Goal: Task Accomplishment & Management: Complete application form

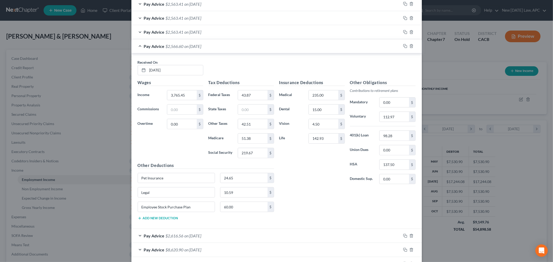
click at [175, 59] on div "Received On * [DATE] Wages Income * 3,765.45 $ Commissions $ Overtime 0.00 $ Ta…" at bounding box center [276, 141] width 290 height 176
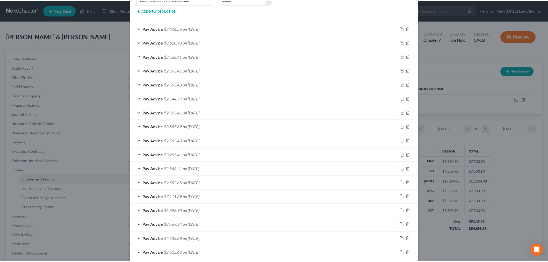
scroll to position [512, 0]
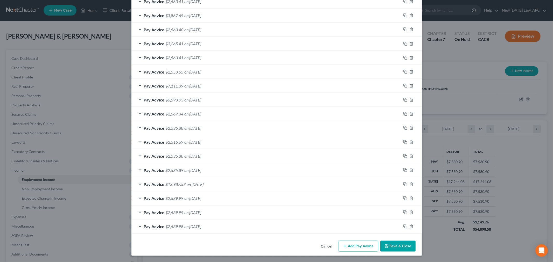
click at [395, 250] on button "Save & Close" at bounding box center [397, 246] width 35 height 11
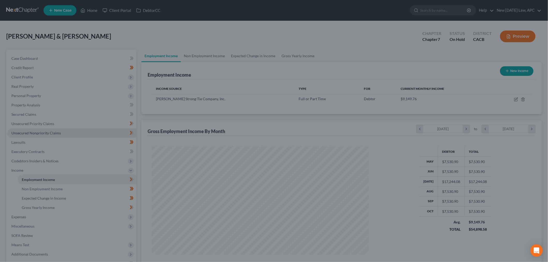
scroll to position [258953, 258834]
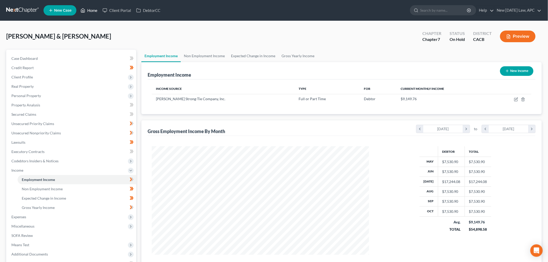
click at [89, 12] on link "Home" at bounding box center [89, 10] width 22 height 9
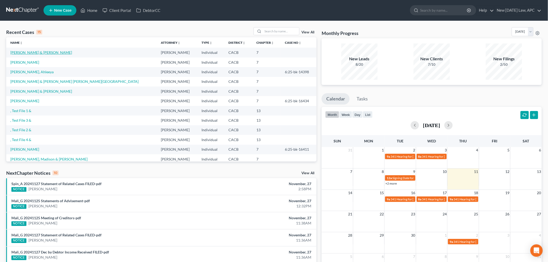
drag, startPoint x: 39, startPoint y: 50, endPoint x: 33, endPoint y: 52, distance: 6.3
click at [38, 50] on link "[PERSON_NAME] & [PERSON_NAME]" at bounding box center [41, 52] width 62 height 4
select select "4"
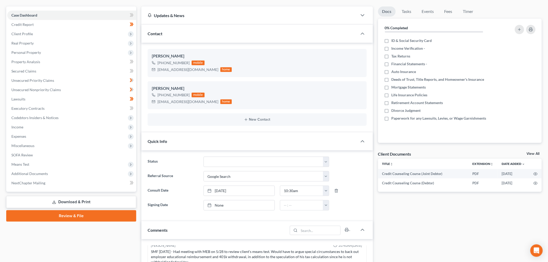
scroll to position [58, 0]
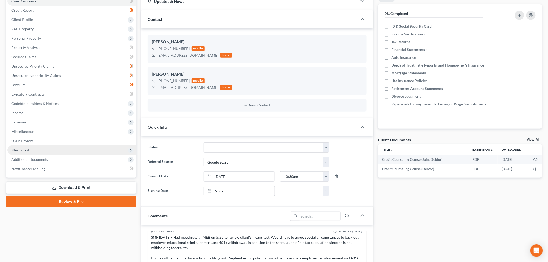
click at [25, 149] on span "Means Test" at bounding box center [20, 150] width 18 height 4
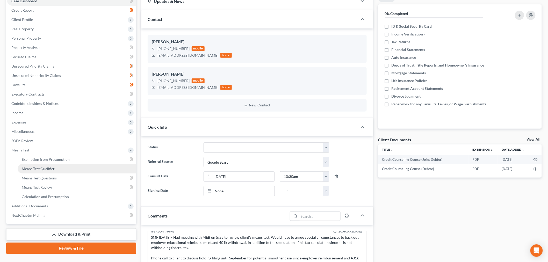
click at [40, 170] on span "Means Test Qualifier" at bounding box center [38, 169] width 33 height 4
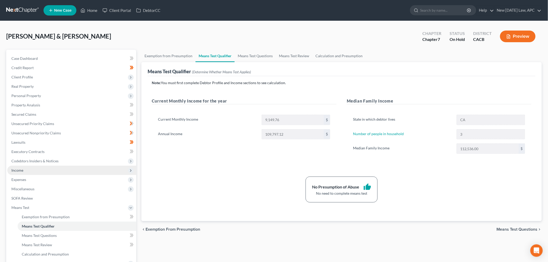
click at [35, 171] on span "Income" at bounding box center [71, 170] width 129 height 9
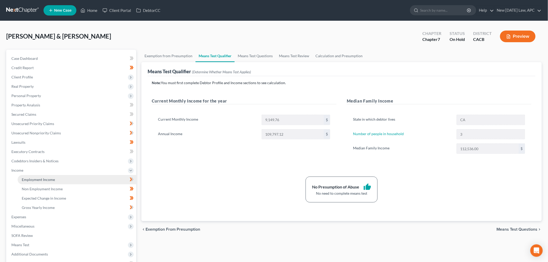
click at [40, 178] on span "Employment Income" at bounding box center [38, 179] width 33 height 4
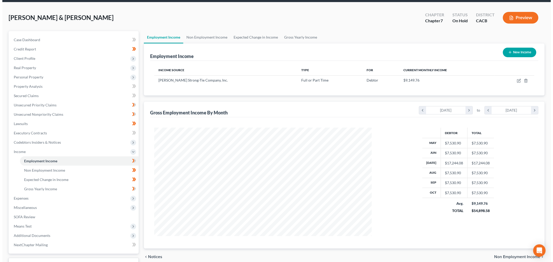
scroll to position [29, 0]
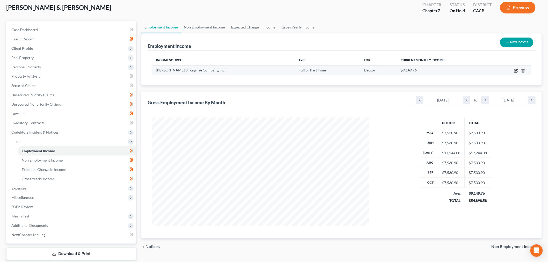
click at [515, 70] on icon "button" at bounding box center [515, 70] width 3 height 3
select select "0"
select select "4"
select select "1"
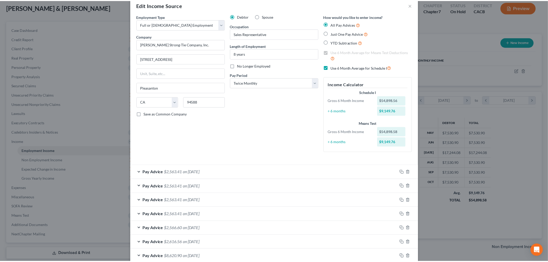
scroll to position [0, 0]
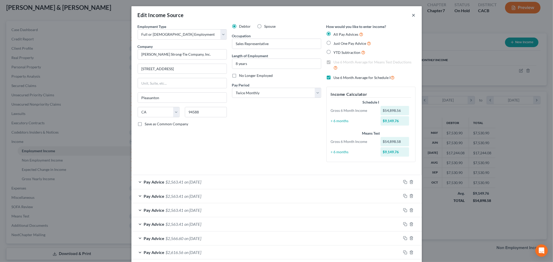
click at [412, 15] on button "×" at bounding box center [414, 15] width 4 height 6
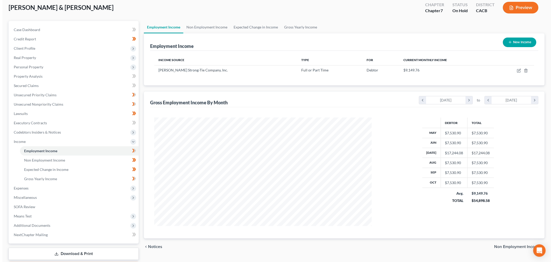
scroll to position [258953, 258834]
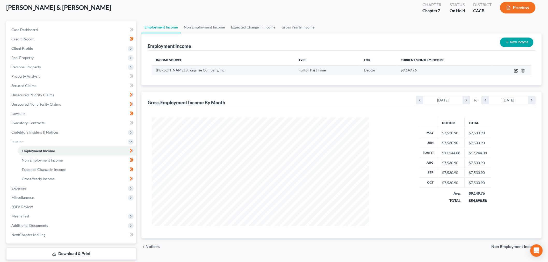
click at [518, 70] on icon "button" at bounding box center [516, 71] width 4 height 4
select select "0"
select select "4"
select select "1"
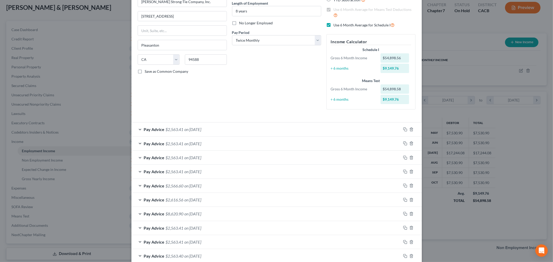
scroll to position [58, 0]
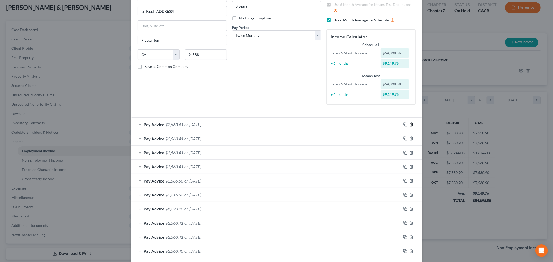
click at [411, 125] on line "button" at bounding box center [411, 124] width 0 height 1
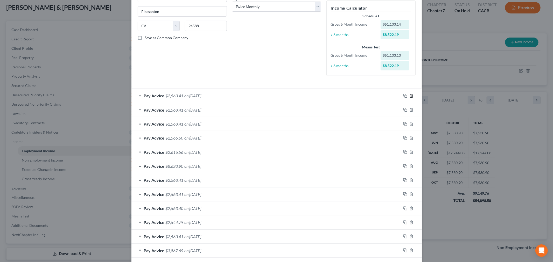
click at [409, 96] on icon "button" at bounding box center [411, 96] width 4 height 4
click at [409, 95] on icon "button" at bounding box center [411, 96] width 4 height 4
click at [409, 96] on icon "button" at bounding box center [411, 96] width 4 height 4
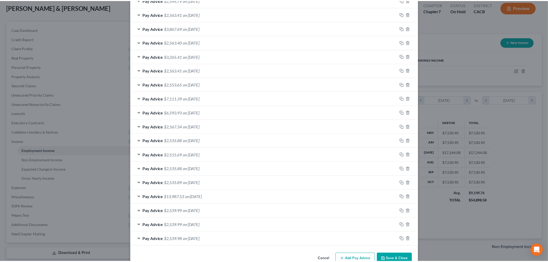
scroll to position [280, 0]
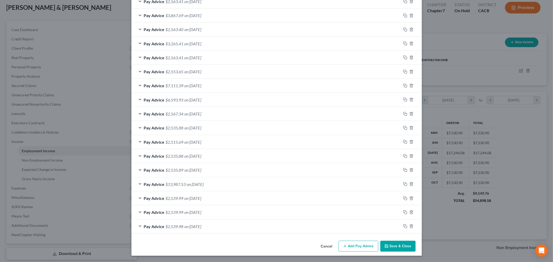
click at [399, 247] on button "Save & Close" at bounding box center [397, 246] width 35 height 11
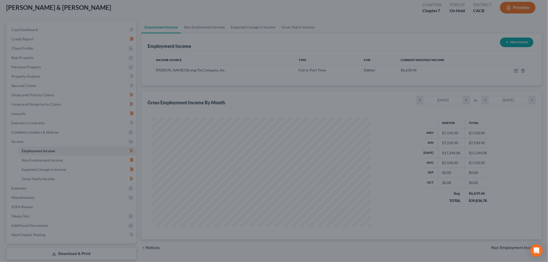
scroll to position [258953, 258834]
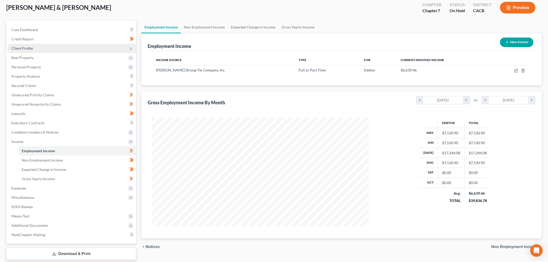
click at [29, 45] on span "Client Profile" at bounding box center [71, 48] width 129 height 9
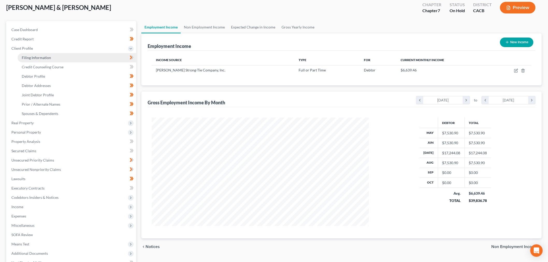
click at [35, 58] on span "Filing Information" at bounding box center [36, 57] width 29 height 4
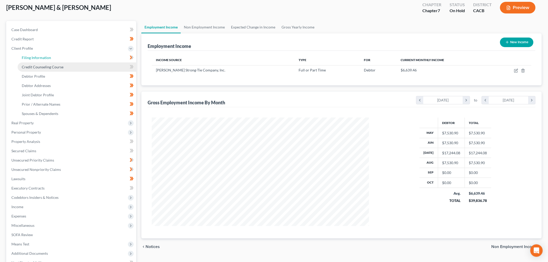
select select "1"
select select "0"
select select "4"
select select "1"
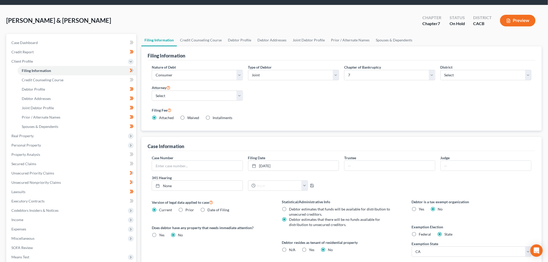
scroll to position [29, 0]
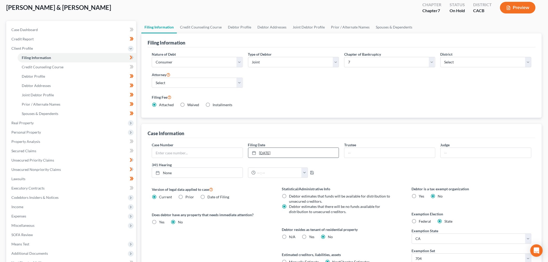
click at [279, 156] on link "[DATE]" at bounding box center [293, 153] width 91 height 10
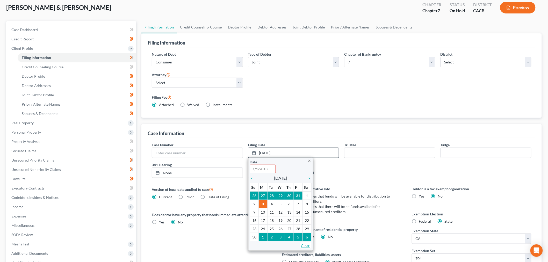
click at [304, 245] on link "Clear" at bounding box center [305, 245] width 11 height 7
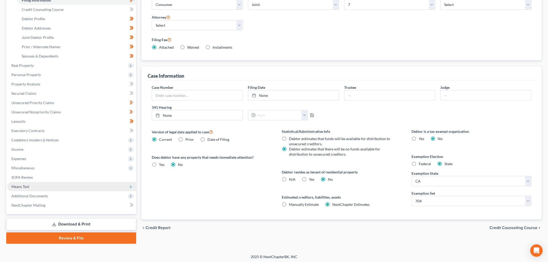
click at [46, 188] on span "Means Test" at bounding box center [71, 186] width 129 height 9
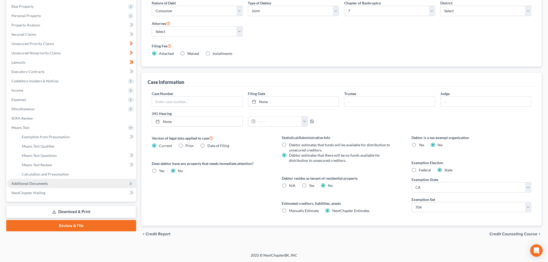
scroll to position [80, 0]
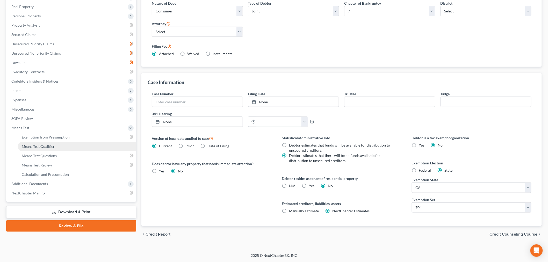
click at [60, 146] on link "Means Test Qualifier" at bounding box center [77, 146] width 119 height 9
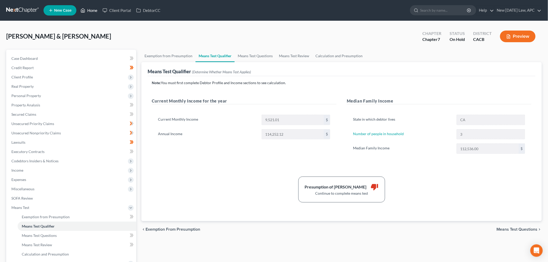
click at [89, 10] on link "Home" at bounding box center [89, 10] width 22 height 9
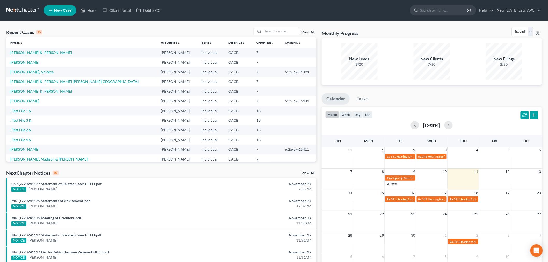
click at [22, 62] on link "[PERSON_NAME]" at bounding box center [24, 62] width 29 height 4
select select "4"
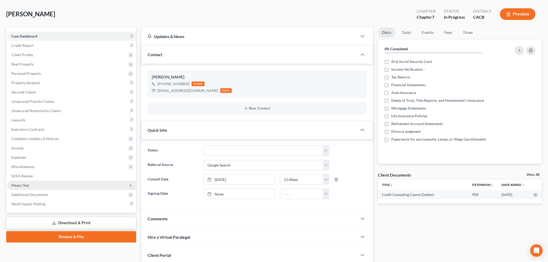
scroll to position [29, 0]
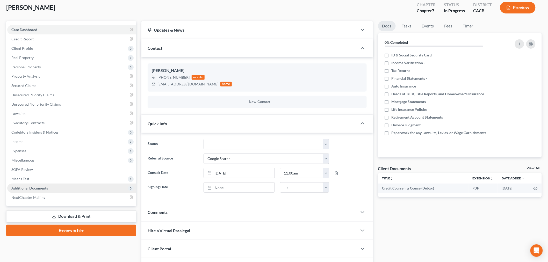
click at [45, 190] on span "Additional Documents" at bounding box center [71, 188] width 129 height 9
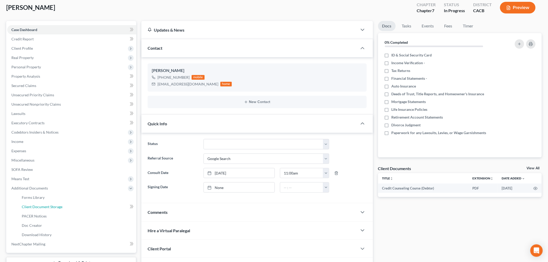
click at [48, 206] on span "Client Document Storage" at bounding box center [42, 207] width 41 height 4
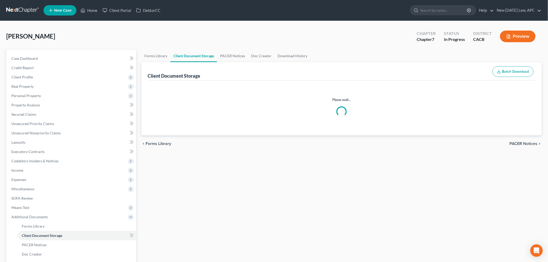
select select "10"
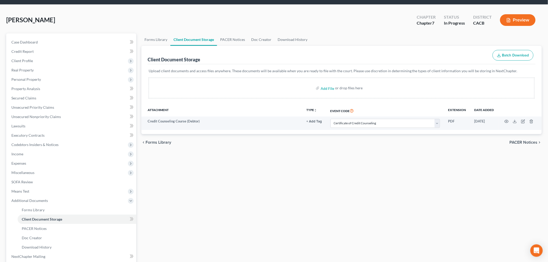
scroll to position [29, 0]
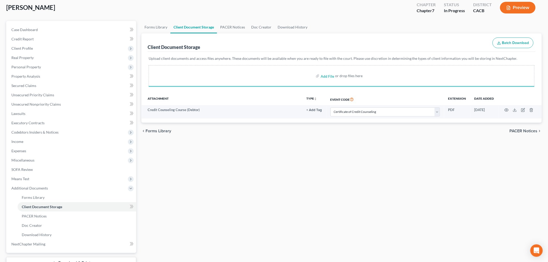
select select "10"
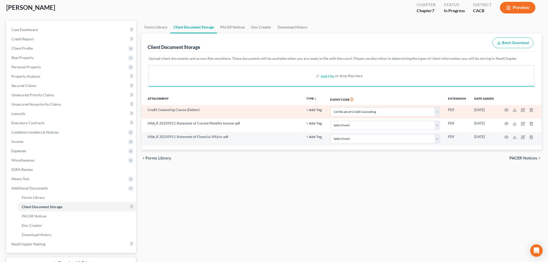
select select "10"
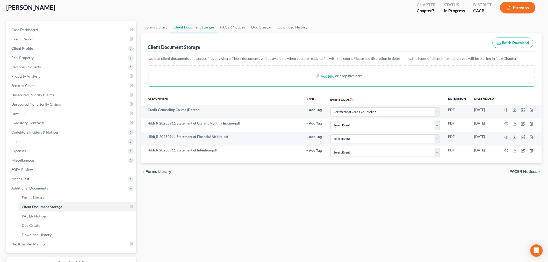
select select "10"
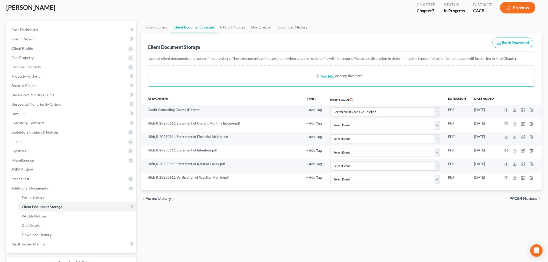
select select "10"
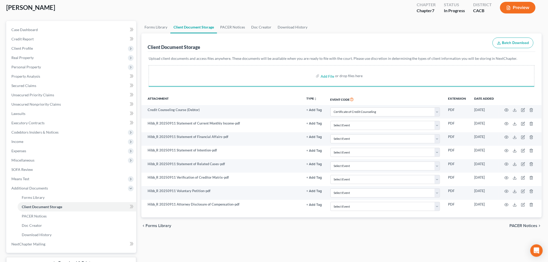
select select "10"
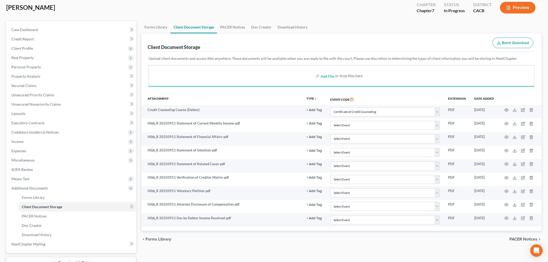
select select "10"
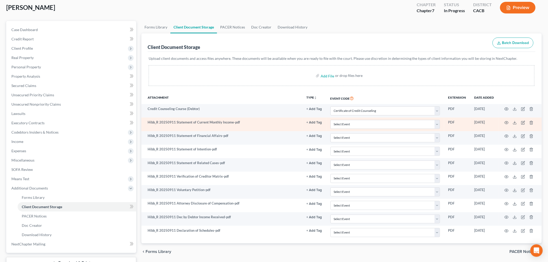
click at [357, 131] on td "Select Event Amended Chapter 11 Plan Amended Chapter 11 Small Business Plan Ame…" at bounding box center [385, 124] width 118 height 13
click at [360, 125] on select "Select Event Amended Chapter 11 Plan Amended Chapter 11 Small Business Plan Ame…" at bounding box center [386, 124] width 110 height 9
select select "55"
click at [331, 120] on select "Select Event Amended Chapter 11 Plan Amended Chapter 11 Small Business Plan Ame…" at bounding box center [386, 124] width 110 height 9
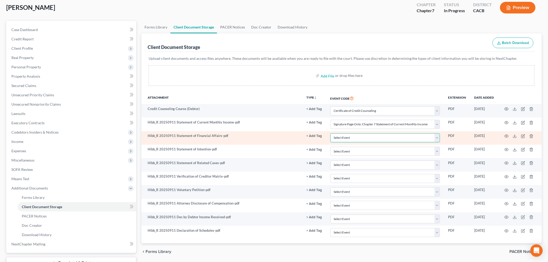
click at [345, 139] on select "Select Event Amended Chapter 11 Plan Amended Chapter 11 Small Business Plan Ame…" at bounding box center [386, 137] width 110 height 9
select select "57"
click at [331, 133] on select "Select Event Amended Chapter 11 Plan Amended Chapter 11 Small Business Plan Ame…" at bounding box center [386, 137] width 110 height 9
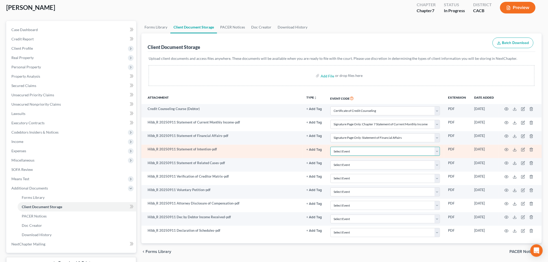
click at [343, 151] on select "Select Event Amended Chapter 11 Plan Amended Chapter 11 Small Business Plan Ame…" at bounding box center [386, 151] width 110 height 9
select select "58"
click at [331, 147] on select "Select Event Amended Chapter 11 Plan Amended Chapter 11 Small Business Plan Ame…" at bounding box center [386, 151] width 110 height 9
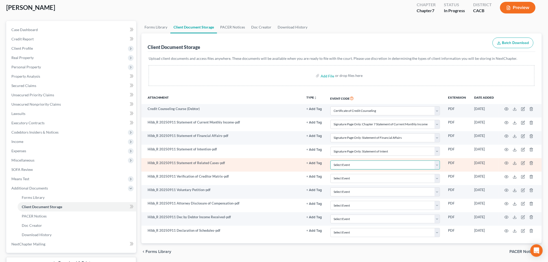
click at [356, 166] on select "Select Event Amended Chapter 11 Plan Amended Chapter 11 Small Business Plan Ame…" at bounding box center [386, 165] width 110 height 9
select select "58"
click at [331, 161] on select "Select Event Amended Chapter 11 Plan Amended Chapter 11 Small Business Plan Ame…" at bounding box center [386, 165] width 110 height 9
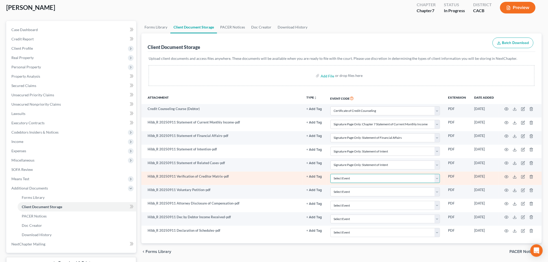
click at [351, 180] on select "Select Event Amended Chapter 11 Plan Amended Chapter 11 Small Business Plan Ame…" at bounding box center [386, 178] width 110 height 9
select select "59"
click at [331, 174] on select "Select Event Amended Chapter 11 Plan Amended Chapter 11 Small Business Plan Ame…" at bounding box center [386, 178] width 110 height 9
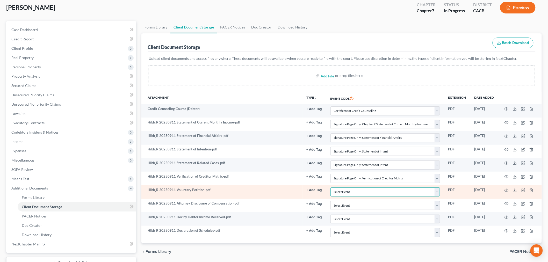
click at [346, 197] on select "Select Event Amended Chapter 11 Plan Amended Chapter 11 Small Business Plan Ame…" at bounding box center [386, 192] width 110 height 9
select select "60"
click at [331, 188] on select "Select Event Amended Chapter 11 Plan Amended Chapter 11 Small Business Plan Ame…" at bounding box center [386, 192] width 110 height 9
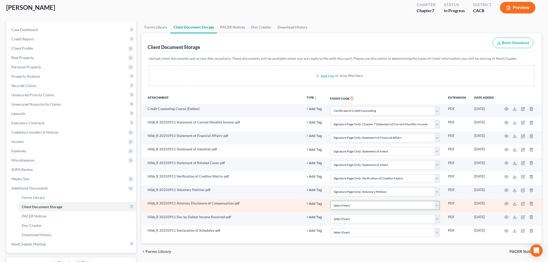
click at [351, 205] on select "Select Event Amended Chapter 11 Plan Amended Chapter 11 Small Business Plan Ame…" at bounding box center [386, 205] width 110 height 9
select select "51"
click at [331, 201] on select "Select Event Amended Chapter 11 Plan Amended Chapter 11 Small Business Plan Ame…" at bounding box center [386, 205] width 110 height 9
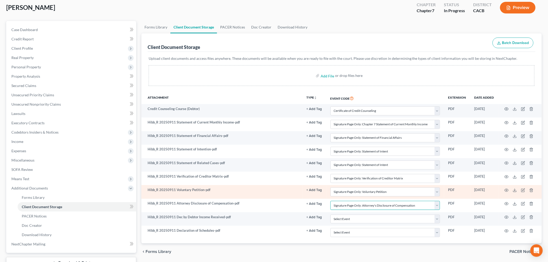
scroll to position [58, 0]
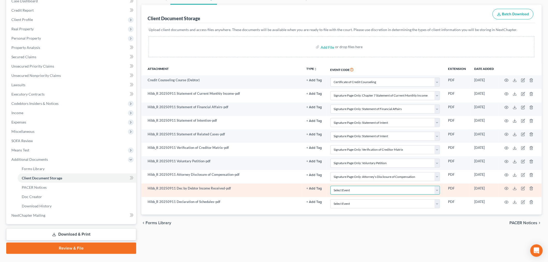
click at [346, 191] on select "Select Event Amended Chapter 11 Plan Amended Chapter 11 Small Business Plan Ame…" at bounding box center [386, 190] width 110 height 9
select select "30"
click at [331, 186] on select "Select Event Amended Chapter 11 Plan Amended Chapter 11 Small Business Plan Ame…" at bounding box center [386, 190] width 110 height 9
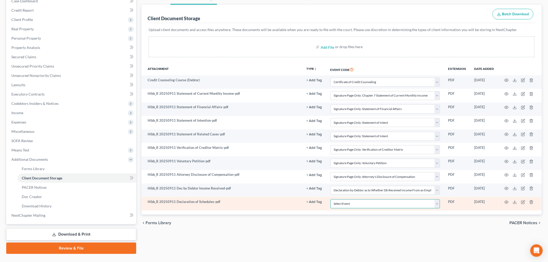
click at [362, 207] on select "Select Event Amended Chapter 11 Plan Amended Chapter 11 Small Business Plan Ame…" at bounding box center [386, 203] width 110 height 9
select select "56"
click at [331, 200] on select "Select Event Amended Chapter 11 Plan Amended Chapter 11 Small Business Plan Ame…" at bounding box center [386, 203] width 110 height 9
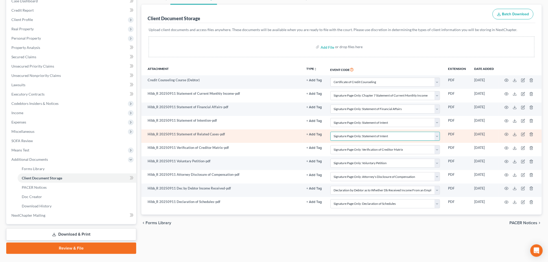
click at [344, 134] on select "Select Event Amended Chapter 11 Plan Amended Chapter 11 Small Business Plan Ame…" at bounding box center [386, 136] width 110 height 9
select select "65"
click at [331, 132] on select "Select Event Amended Chapter 11 Plan Amended Chapter 11 Small Business Plan Ame…" at bounding box center [386, 136] width 110 height 9
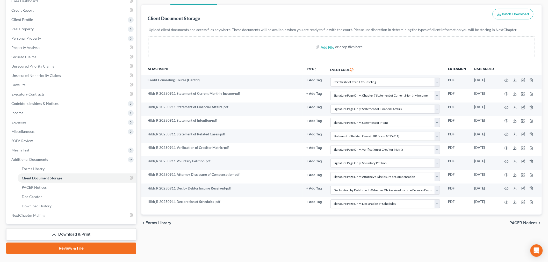
drag, startPoint x: 70, startPoint y: 250, endPoint x: 192, endPoint y: 218, distance: 126.2
click at [70, 251] on link "Review & File" at bounding box center [71, 248] width 130 height 11
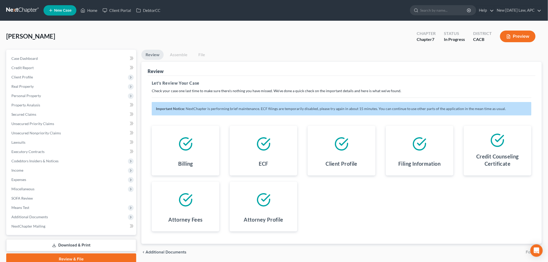
click at [178, 60] on li "Assemble" at bounding box center [179, 56] width 26 height 12
click at [180, 53] on link "Assemble" at bounding box center [179, 55] width 26 height 10
click at [205, 108] on span "NextChapter is performing brief maintenance. ECF filings are temporarily disabl…" at bounding box center [346, 108] width 320 height 4
click at [536, 253] on icon "Open Intercom Messenger" at bounding box center [537, 250] width 6 height 7
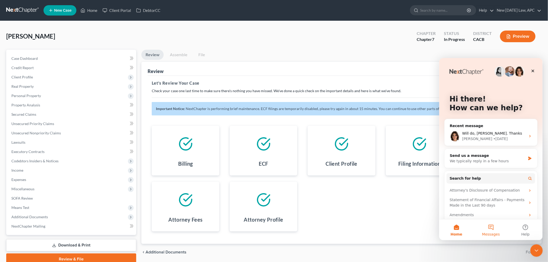
click at [492, 230] on button "Messages" at bounding box center [491, 229] width 34 height 21
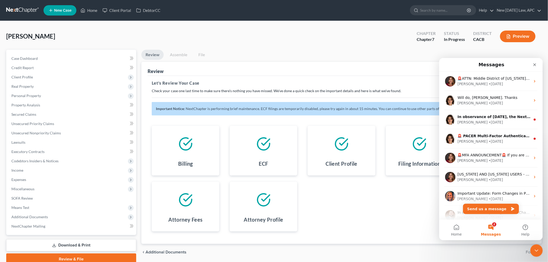
click at [366, 193] on div "Billing ECF Client Profile Filing Information Credit Counseling Certificate Att…" at bounding box center [342, 179] width 390 height 118
click at [533, 63] on icon "Close" at bounding box center [535, 64] width 4 height 4
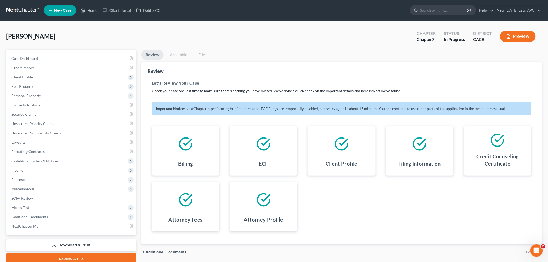
click at [177, 57] on link "Assemble" at bounding box center [179, 55] width 26 height 10
click at [177, 56] on link "Assemble" at bounding box center [179, 55] width 26 height 10
click at [533, 248] on icon "Open Intercom Messenger" at bounding box center [536, 250] width 9 height 9
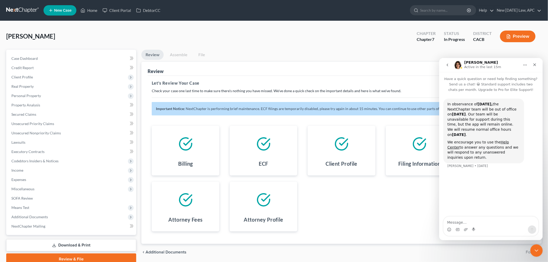
click at [448, 63] on icon "go back" at bounding box center [447, 65] width 4 height 4
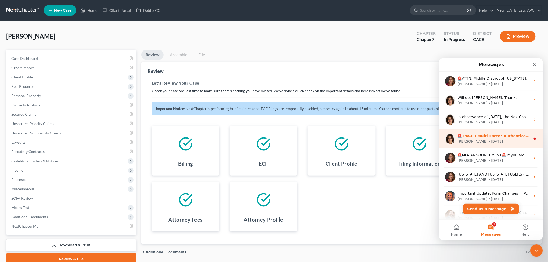
click at [506, 132] on div "🚨 PACER Multi-Factor Authentication Now Required 🚨 Starting [DATE], PACER requi…" at bounding box center [491, 138] width 104 height 19
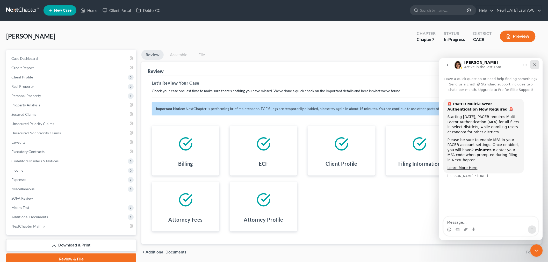
click at [533, 64] on icon "Close" at bounding box center [535, 64] width 4 height 4
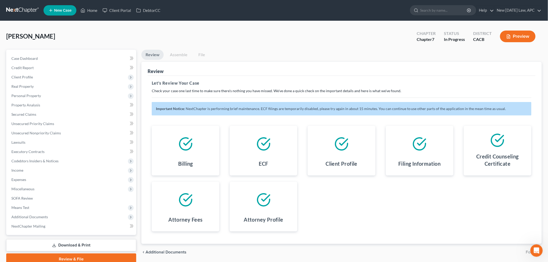
click at [373, 40] on div "[PERSON_NAME] Upgraded Chapter Chapter 7 Status In Progress District CACB Previ…" at bounding box center [274, 38] width 536 height 23
click at [27, 55] on link "Case Dashboard" at bounding box center [71, 58] width 129 height 9
select select "4"
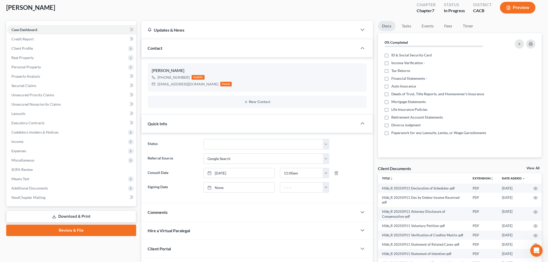
drag, startPoint x: 66, startPoint y: 233, endPoint x: 150, endPoint y: 200, distance: 90.3
click at [66, 233] on link "Review & File" at bounding box center [71, 230] width 130 height 11
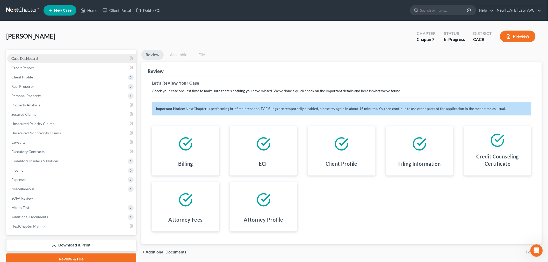
click at [42, 62] on link "Case Dashboard" at bounding box center [71, 58] width 129 height 9
select select "4"
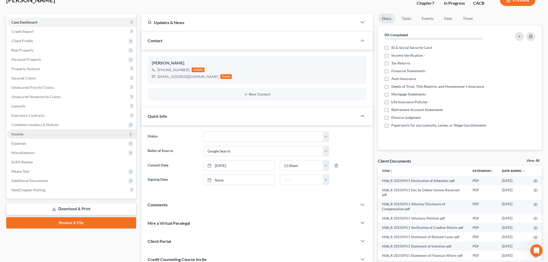
scroll to position [58, 0]
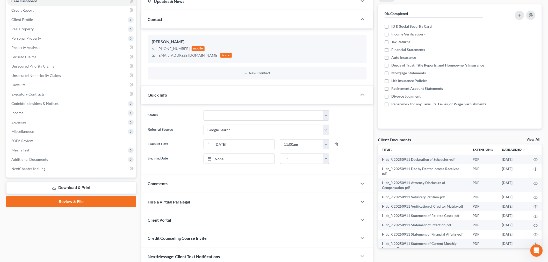
click at [54, 187] on line at bounding box center [54, 188] width 0 height 2
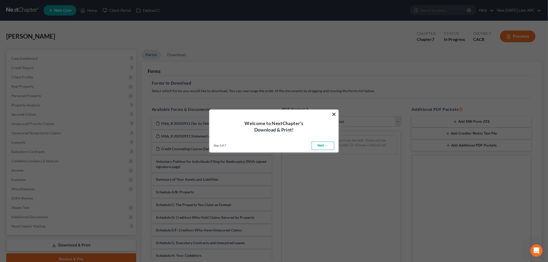
click at [331, 115] on div "Welcome to NextChapter's Download & Print!" at bounding box center [274, 121] width 129 height 23
click at [334, 113] on button "×" at bounding box center [334, 114] width 5 height 8
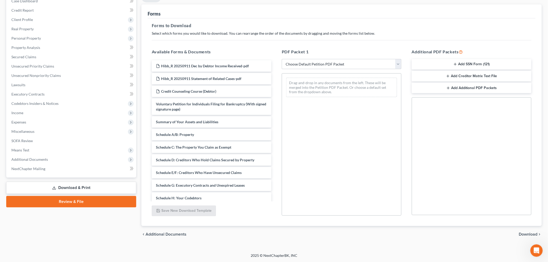
click at [75, 201] on link "Review & File" at bounding box center [71, 201] width 130 height 11
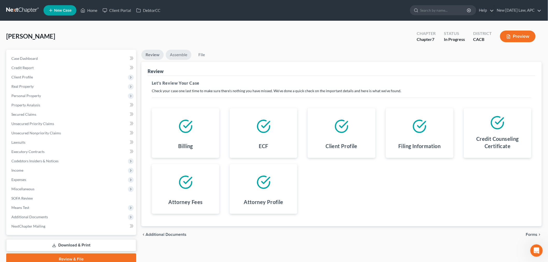
click at [181, 55] on link "Assemble" at bounding box center [179, 55] width 26 height 10
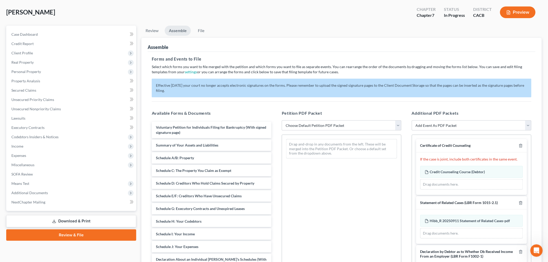
scroll to position [58, 0]
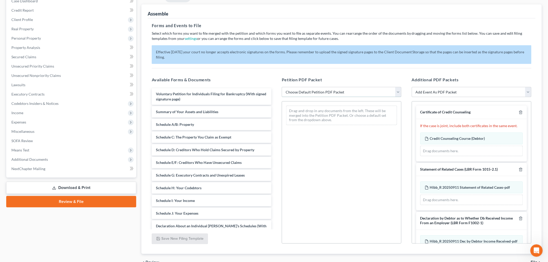
click at [330, 96] on select "Choose Default Petition PDF Packet Complete Bankruptcy Petition (all forms and …" at bounding box center [342, 92] width 120 height 10
select select "0"
click at [282, 87] on select "Choose Default Petition PDF Packet Complete Bankruptcy Petition (all forms and …" at bounding box center [342, 92] width 120 height 10
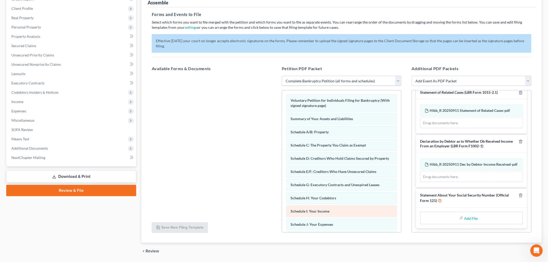
scroll to position [86, 0]
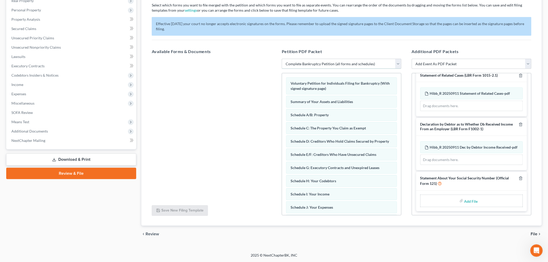
type input "C:\fakepath\Hibb_R 20250911 Statement About Social Security Numbers.pdf"
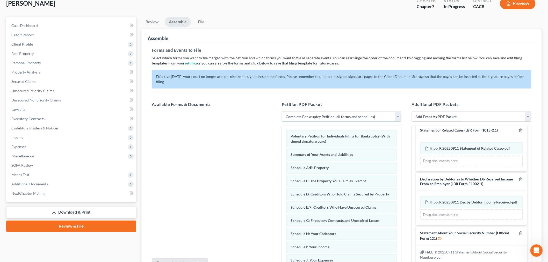
scroll to position [28, 0]
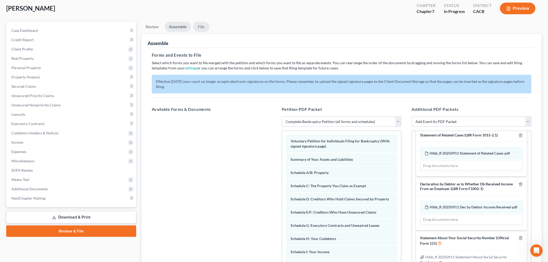
click at [196, 24] on link "File" at bounding box center [201, 27] width 17 height 10
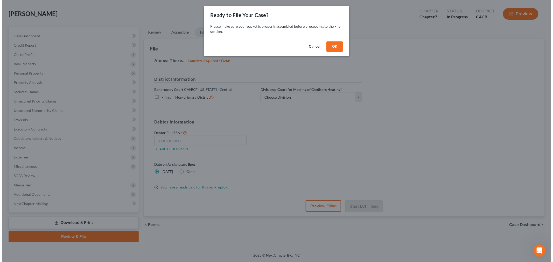
scroll to position [22, 0]
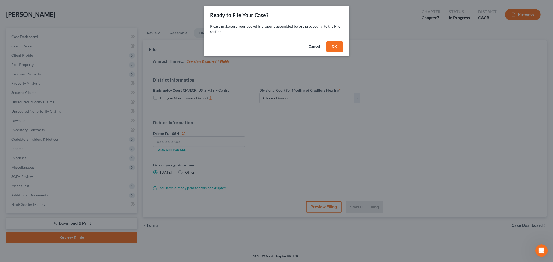
click at [333, 48] on button "OK" at bounding box center [334, 46] width 17 height 10
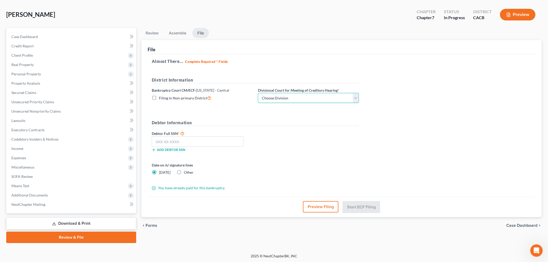
click at [294, 94] on select "Choose Division [GEOGRAPHIC_DATA][PERSON_NAME] [GEOGRAPHIC_DATA] [GEOGRAPHIC_DA…" at bounding box center [308, 98] width 101 height 10
select select "2"
click at [258, 93] on select "Choose Division [GEOGRAPHIC_DATA][PERSON_NAME] [GEOGRAPHIC_DATA] [GEOGRAPHIC_DA…" at bounding box center [308, 98] width 101 height 10
click at [167, 139] on input "text" at bounding box center [198, 142] width 92 height 10
type input "456-76-6363"
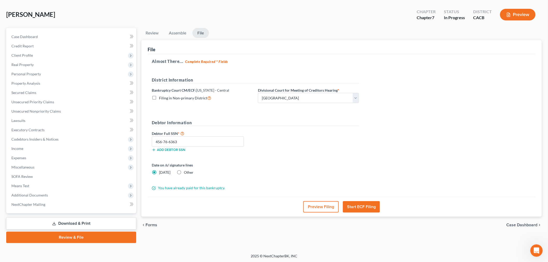
click at [262, 162] on div "Date on /s/ signature lines [DATE] Other" at bounding box center [255, 170] width 212 height 17
click at [317, 208] on button "Preview Filing" at bounding box center [320, 206] width 35 height 11
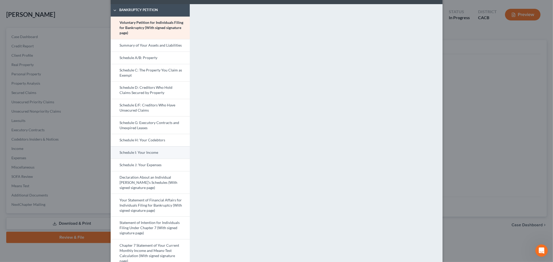
scroll to position [29, 0]
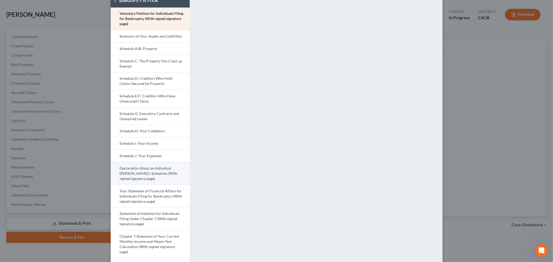
click at [154, 174] on link "Declaration About an Individual [PERSON_NAME]'s Schedules (With signed signatur…" at bounding box center [150, 173] width 79 height 23
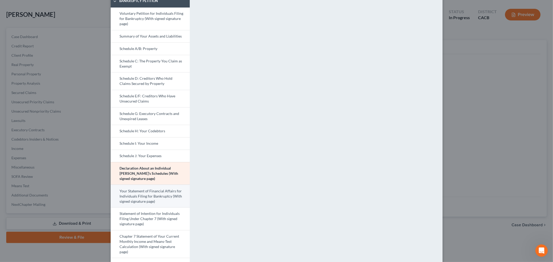
click at [138, 201] on link "Your Statement of Financial Affairs for Individuals Filing for Bankruptcy (With…" at bounding box center [150, 196] width 79 height 23
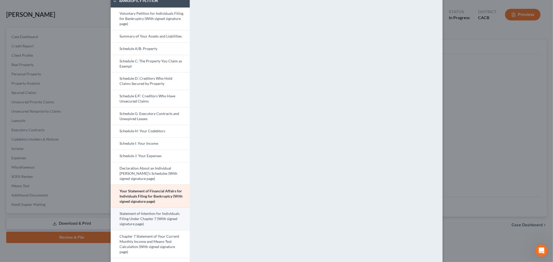
click at [152, 220] on link "Statement of Intention for Individuals Filing Under Chapter 7 (With signed sign…" at bounding box center [150, 219] width 79 height 23
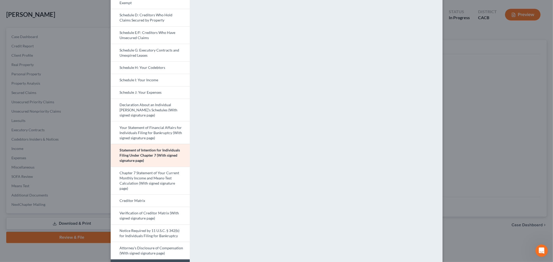
scroll to position [115, 0]
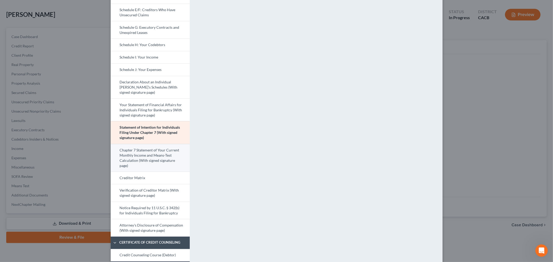
click at [133, 161] on link "Chapter 7 Statement of Your Current Monthly Income and Means-Test Calculation (…" at bounding box center [150, 158] width 79 height 28
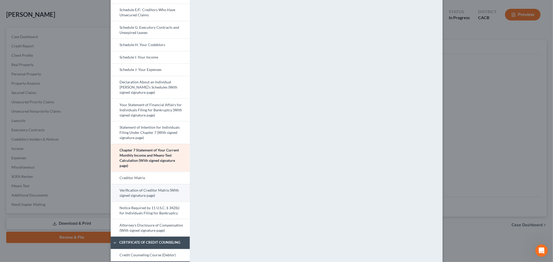
click at [135, 196] on link "Verification of Creditor Matrix (With signed signature page)" at bounding box center [150, 193] width 79 height 18
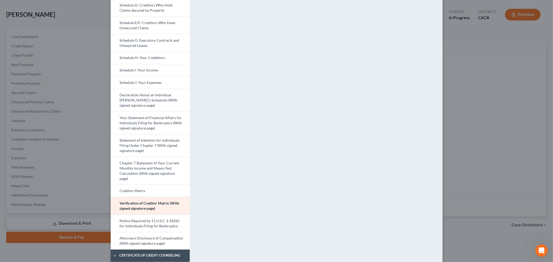
scroll to position [144, 0]
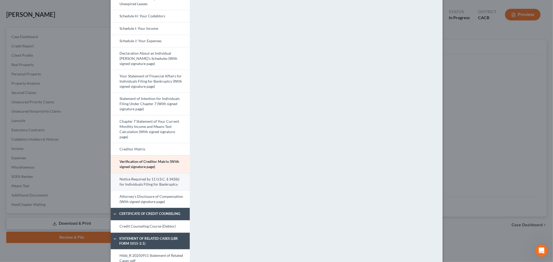
click at [163, 180] on link "Notice Required by 11 U.S.C. § 342(b) for Individuals Filing for Bankruptcy" at bounding box center [150, 182] width 79 height 18
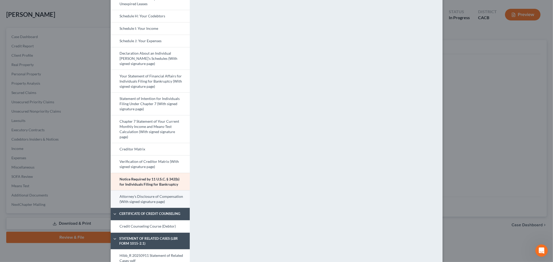
click at [159, 201] on link "Attorney's Disclosure of Compensation (With signed signature page)" at bounding box center [150, 199] width 79 height 18
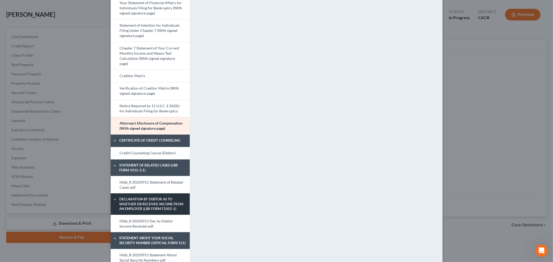
scroll to position [230, 0]
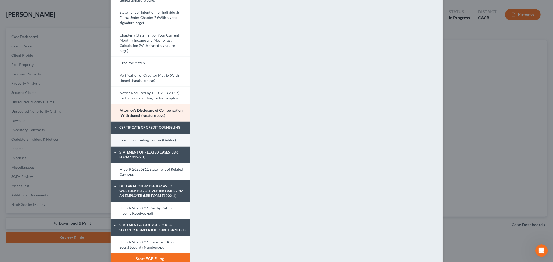
click at [158, 139] on link "Credit Counseling Course (Debtor)" at bounding box center [150, 140] width 79 height 12
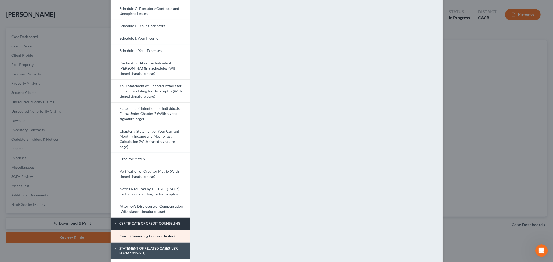
scroll to position [173, 0]
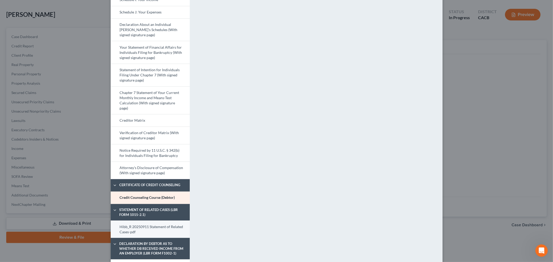
click at [163, 229] on link "Hibb_R 20250911 Statement of Related Cases-pdf" at bounding box center [150, 229] width 79 height 17
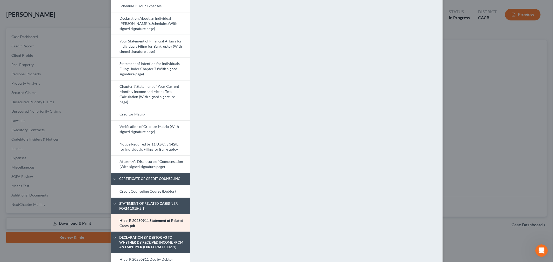
scroll to position [201, 0]
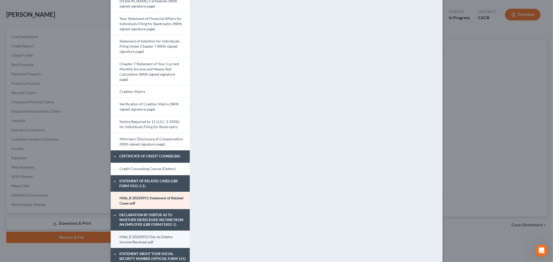
click at [141, 238] on link "Hibb_R 20250911 Dec by Debtor Income Received-pdf" at bounding box center [150, 239] width 79 height 17
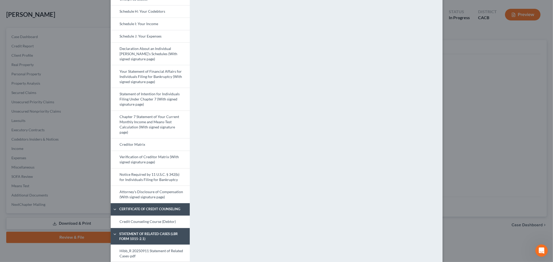
scroll to position [230, 0]
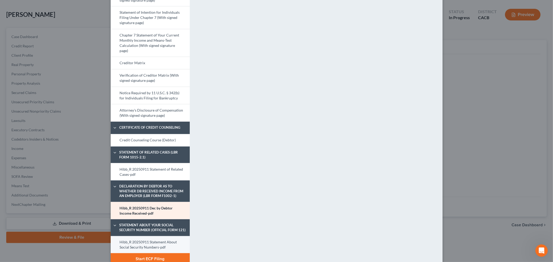
click at [138, 242] on link "Hibb_R 20250911 Statement About Social Security Numbers-pdf" at bounding box center [150, 244] width 79 height 17
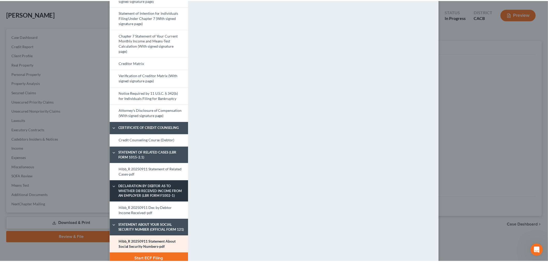
scroll to position [239, 0]
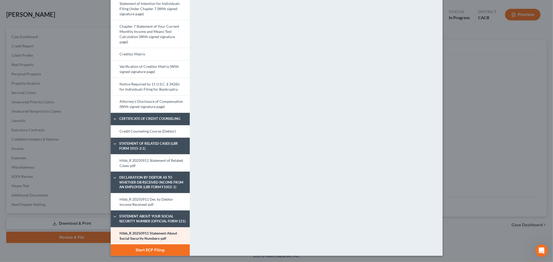
click at [166, 252] on button "Start ECF Filing" at bounding box center [150, 250] width 79 height 11
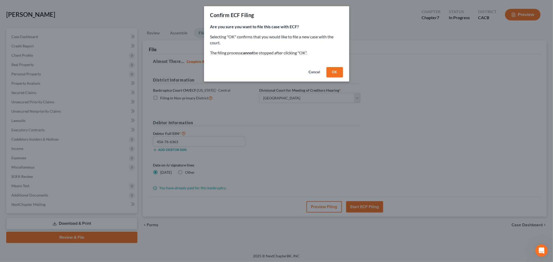
click at [329, 74] on button "OK" at bounding box center [334, 72] width 17 height 10
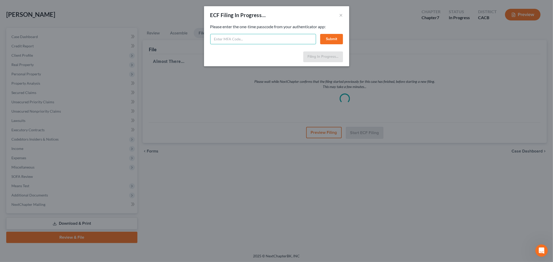
click at [279, 40] on input "text" at bounding box center [263, 39] width 106 height 10
type input "297904"
click at [323, 38] on button "Submit" at bounding box center [331, 39] width 23 height 10
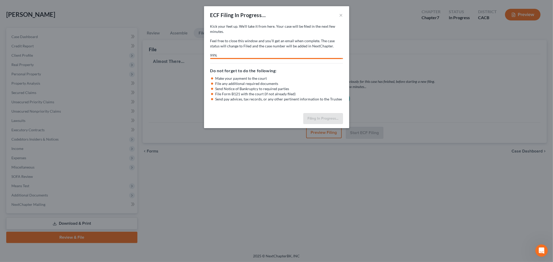
select select "2"
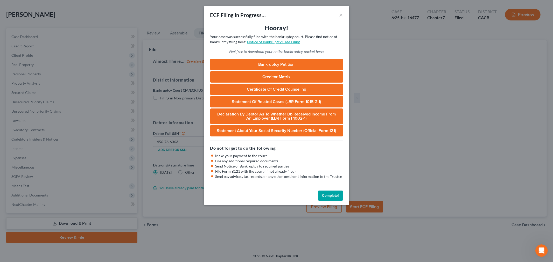
click at [293, 43] on link "Notice of Bankruptcy Case Filing" at bounding box center [273, 42] width 53 height 4
click at [340, 14] on button "×" at bounding box center [341, 15] width 4 height 6
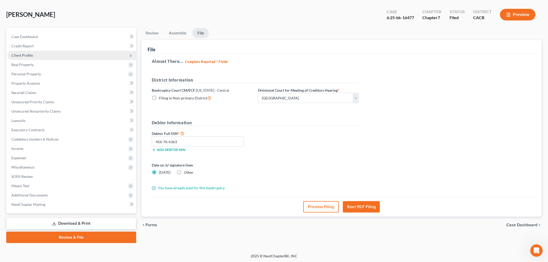
click at [37, 55] on span "Client Profile" at bounding box center [71, 55] width 129 height 9
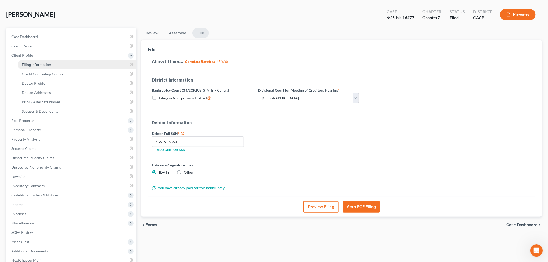
click at [51, 65] on link "Filing Information" at bounding box center [77, 64] width 119 height 9
select select "1"
select select "0"
select select "7"
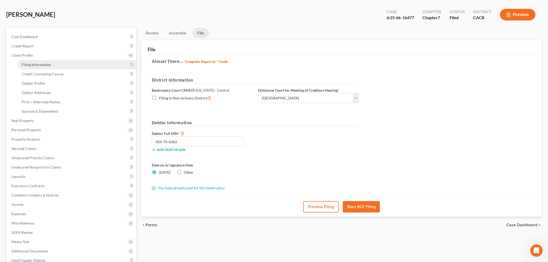
select select "1"
select select "4"
select select "0"
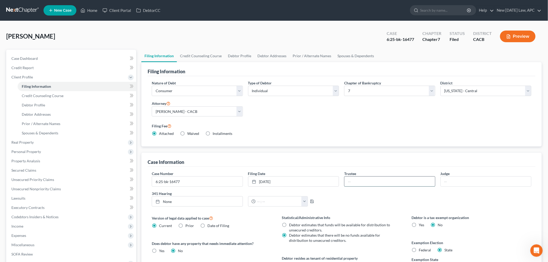
click at [387, 185] on input "text" at bounding box center [390, 182] width 91 height 10
type input "[PERSON_NAME]"
click at [439, 179] on div "Judge" at bounding box center [486, 179] width 96 height 16
click at [448, 179] on input "text" at bounding box center [486, 182] width 91 height 10
type input "[PERSON_NAME]"
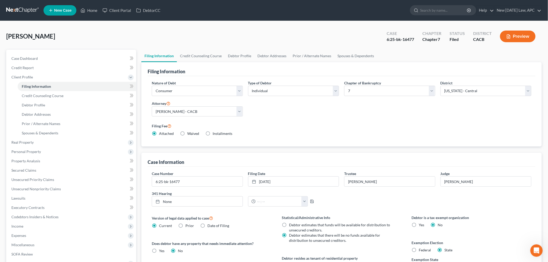
click at [392, 205] on div "Case Number 6:25-bk-16477 Filing Date [DATE] close Date [DATE] Time 12:00 AM ch…" at bounding box center [341, 191] width 385 height 40
click at [206, 203] on link "None" at bounding box center [197, 202] width 91 height 10
click at [257, 202] on input "text" at bounding box center [279, 202] width 46 height 10
click at [179, 200] on link "[DATE]" at bounding box center [197, 202] width 91 height 10
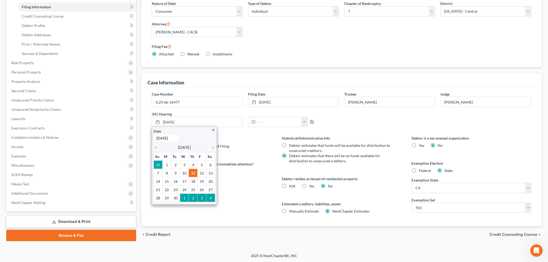
scroll to position [80, 0]
click at [213, 129] on icon "close" at bounding box center [213, 130] width 4 height 4
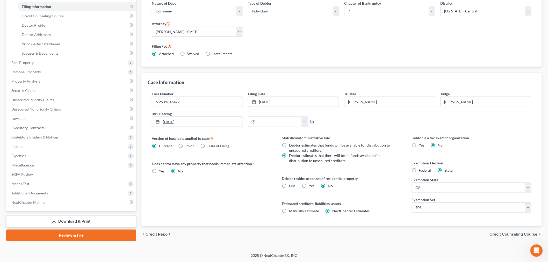
click at [214, 126] on link "[DATE]" at bounding box center [197, 122] width 91 height 10
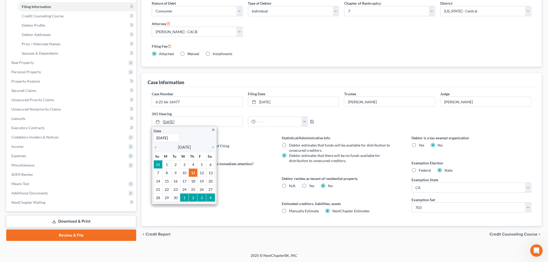
click at [181, 122] on link "[DATE]" at bounding box center [197, 122] width 91 height 10
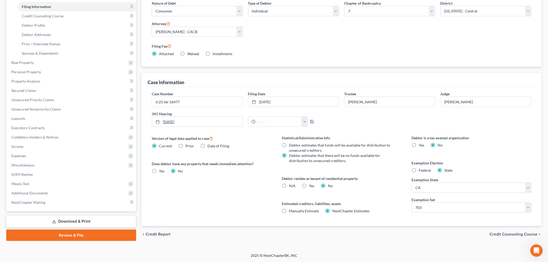
click at [182, 121] on link "[DATE]" at bounding box center [197, 122] width 91 height 10
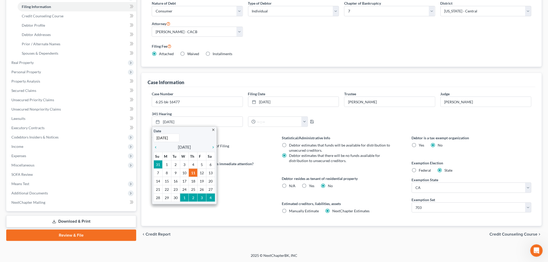
click at [174, 138] on input "[DATE]" at bounding box center [167, 138] width 26 height 9
click at [176, 138] on input "[DATE]" at bounding box center [167, 138] width 26 height 9
type input "9"
click at [240, 139] on label "Version of legal data applied to case" at bounding box center [212, 138] width 120 height 6
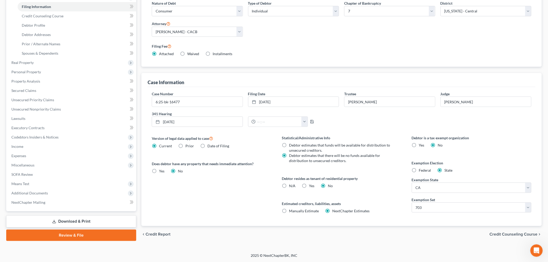
click at [200, 115] on label "341 Hearing" at bounding box center [245, 113] width 192 height 5
click at [194, 123] on link "[DATE]" at bounding box center [197, 122] width 91 height 10
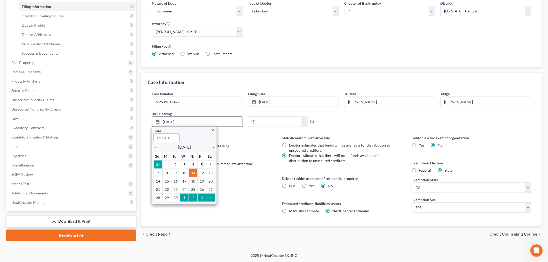
click at [213, 146] on icon "chevron_right" at bounding box center [212, 147] width 7 height 4
type input "[DATE]"
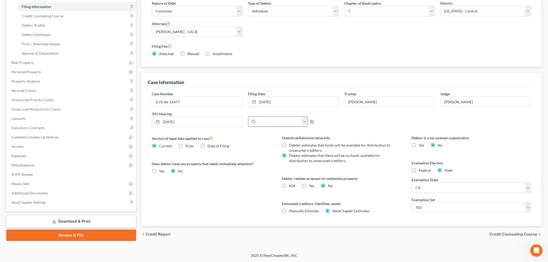
click at [257, 119] on input "text" at bounding box center [279, 122] width 46 height 10
type input "10:00am"
click at [311, 123] on icon "button" at bounding box center [312, 122] width 4 height 4
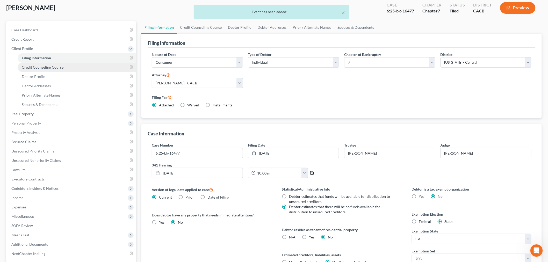
scroll to position [0, 0]
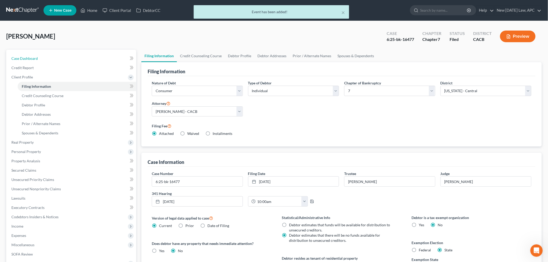
click at [56, 60] on link "Case Dashboard" at bounding box center [71, 58] width 129 height 9
select select "4"
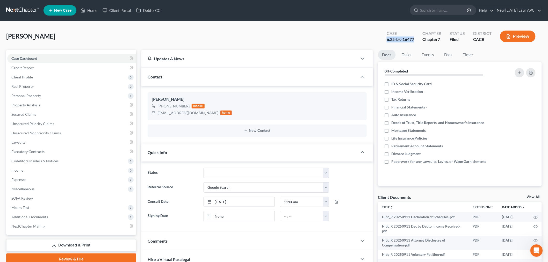
drag, startPoint x: 384, startPoint y: 40, endPoint x: 418, endPoint y: 41, distance: 33.9
click at [418, 41] on div "Case 6:25-bk-16477" at bounding box center [401, 36] width 36 height 15
copy div "6:25-bk-16477"
click at [165, 41] on div "[PERSON_NAME] Upgraded Case 6:25-bk-16477 Chapter Chapter 7 Status Filed Distri…" at bounding box center [274, 38] width 536 height 23
click at [226, 214] on link "None" at bounding box center [239, 216] width 71 height 10
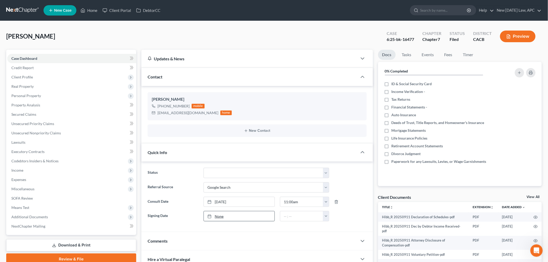
type input "[DATE]"
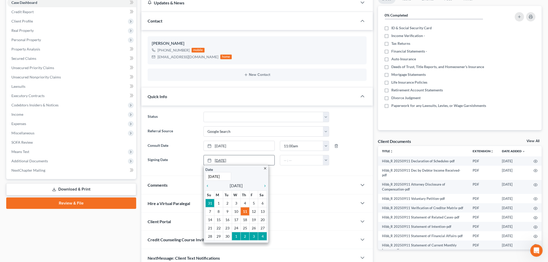
scroll to position [58, 0]
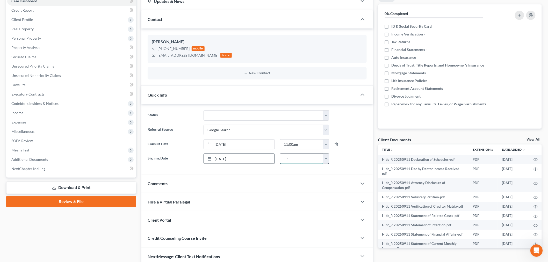
click at [284, 157] on input "text" at bounding box center [301, 159] width 43 height 10
type input "10:00am"
click at [200, 168] on div "Status Discharged Dismissed Filed / Pre 341 HOLD - Payment Plan Inactive In Pro…" at bounding box center [257, 139] width 232 height 70
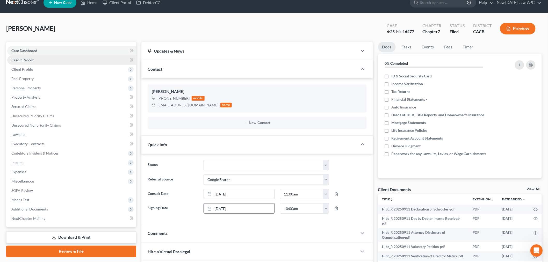
scroll to position [0, 0]
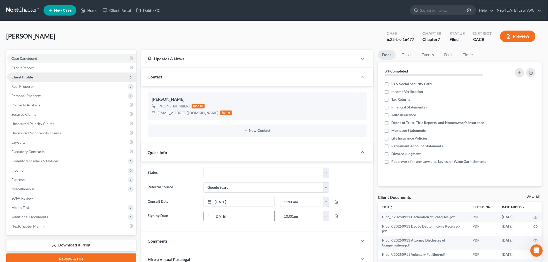
click at [35, 79] on span "Client Profile" at bounding box center [71, 77] width 129 height 9
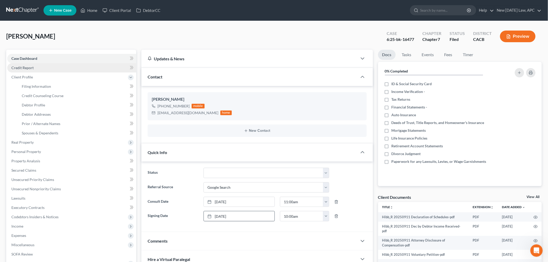
click at [37, 66] on link "Credit Report" at bounding box center [71, 67] width 129 height 9
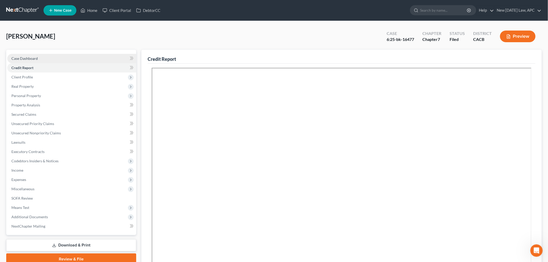
click at [37, 58] on span "Case Dashboard" at bounding box center [24, 58] width 26 height 4
select select "4"
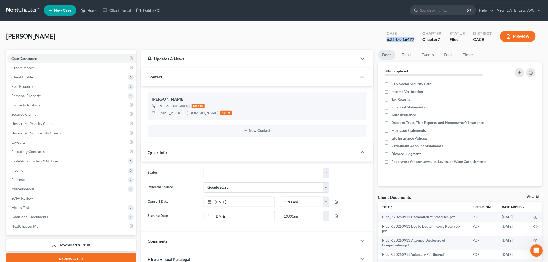
drag, startPoint x: 388, startPoint y: 39, endPoint x: 417, endPoint y: 42, distance: 29.1
click at [417, 42] on div "Case 6:25-bk-16477" at bounding box center [401, 36] width 36 height 15
copy div "6:25-bk-16477"
click at [41, 79] on span "Client Profile" at bounding box center [71, 77] width 129 height 9
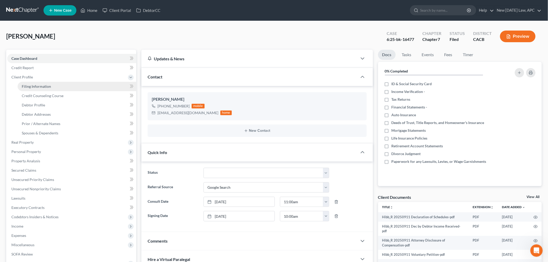
click at [46, 88] on span "Filing Information" at bounding box center [36, 86] width 29 height 4
select select "1"
select select "0"
select select "7"
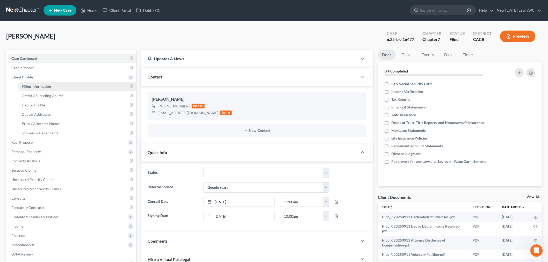
select select "1"
select select "4"
select select "0"
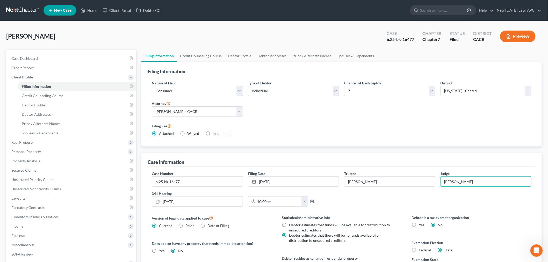
drag, startPoint x: 497, startPoint y: 181, endPoint x: 440, endPoint y: 182, distance: 57.3
click at [440, 182] on div "Judge [PERSON_NAME]" at bounding box center [486, 179] width 96 height 16
drag, startPoint x: 364, startPoint y: 182, endPoint x: 338, endPoint y: 184, distance: 26.3
click at [343, 182] on div "Trustee [PERSON_NAME]" at bounding box center [390, 179] width 96 height 16
drag, startPoint x: 388, startPoint y: 40, endPoint x: 415, endPoint y: 41, distance: 27.7
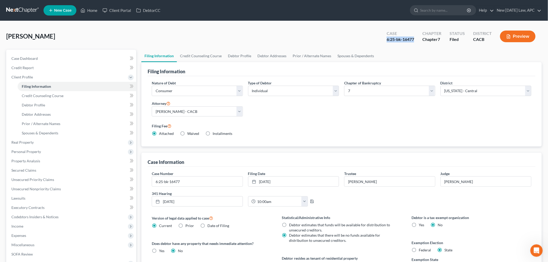
click at [415, 41] on div "Case 6:25-bk-16477" at bounding box center [401, 36] width 36 height 15
copy div "6:25-bk-16477"
click at [53, 61] on link "Case Dashboard" at bounding box center [71, 58] width 129 height 9
select select "4"
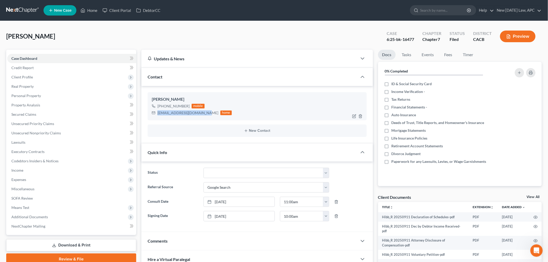
drag, startPoint x: 155, startPoint y: 111, endPoint x: 203, endPoint y: 115, distance: 48.1
click at [203, 115] on div "[EMAIL_ADDRESS][DOMAIN_NAME] home" at bounding box center [192, 113] width 80 height 7
copy div "[EMAIL_ADDRESS][DOMAIN_NAME]"
click at [173, 108] on div "[PHONE_NUMBER]" at bounding box center [174, 106] width 32 height 5
drag, startPoint x: 162, startPoint y: 106, endPoint x: 187, endPoint y: 105, distance: 24.6
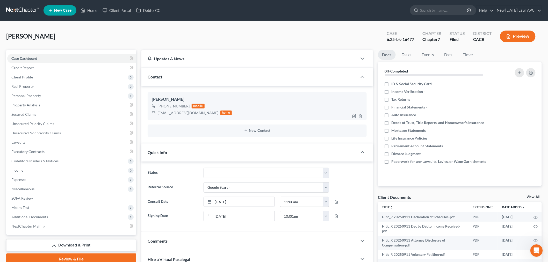
click at [187, 105] on div "[PHONE_NUMBER]" at bounding box center [174, 106] width 32 height 5
copy div "[PHONE_NUMBER]"
click at [66, 74] on span "Client Profile" at bounding box center [71, 77] width 129 height 9
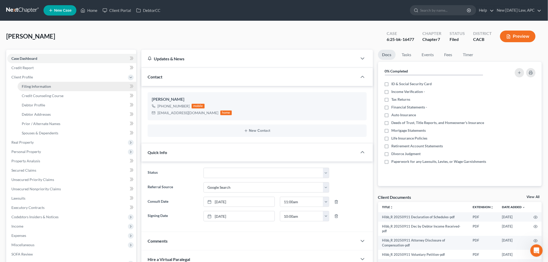
click at [56, 87] on link "Filing Information" at bounding box center [77, 86] width 119 height 9
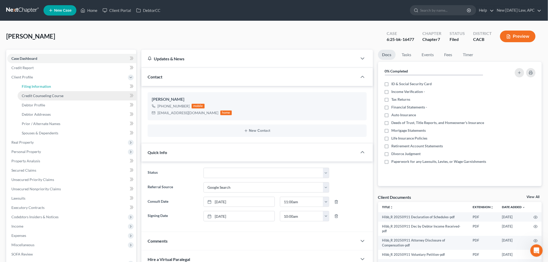
select select "1"
select select "0"
select select "7"
select select "1"
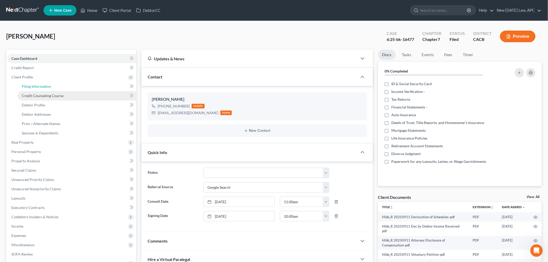
select select "4"
select select "0"
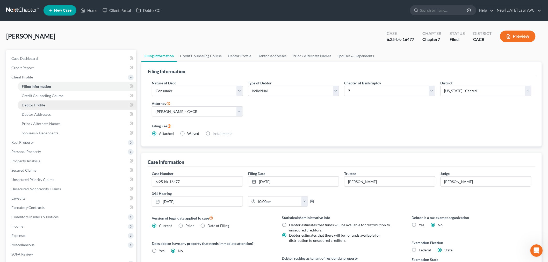
click at [51, 105] on link "Debtor Profile" at bounding box center [77, 105] width 119 height 9
select select "3"
select select "0"
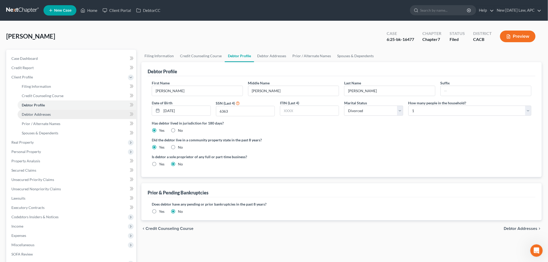
click at [48, 113] on span "Debtor Addresses" at bounding box center [36, 114] width 29 height 4
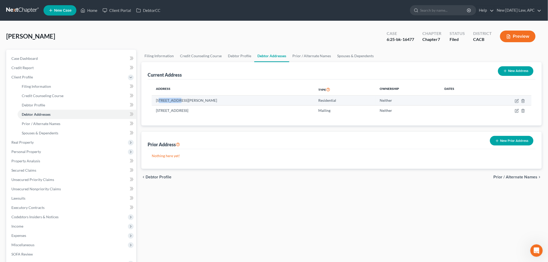
drag, startPoint x: 161, startPoint y: 100, endPoint x: 178, endPoint y: 102, distance: 16.9
click at [178, 102] on td "[STREET_ADDRESS][PERSON_NAME]" at bounding box center [233, 101] width 163 height 10
click at [158, 100] on td "[STREET_ADDRESS][PERSON_NAME]" at bounding box center [233, 101] width 163 height 10
drag, startPoint x: 156, startPoint y: 99, endPoint x: 179, endPoint y: 101, distance: 22.9
click at [179, 101] on td "[STREET_ADDRESS][PERSON_NAME]" at bounding box center [233, 101] width 163 height 10
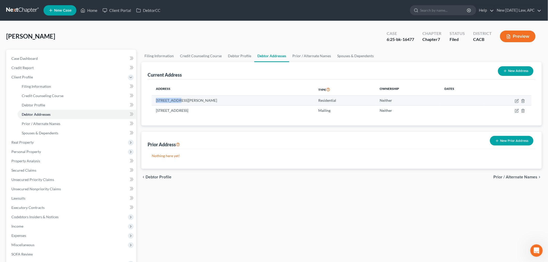
click at [179, 101] on td "[STREET_ADDRESS][PERSON_NAME]" at bounding box center [233, 101] width 163 height 10
drag, startPoint x: 156, startPoint y: 99, endPoint x: 180, endPoint y: 100, distance: 23.3
click at [180, 100] on td "[STREET_ADDRESS][PERSON_NAME]" at bounding box center [233, 101] width 163 height 10
copy td "[STREET_ADDRESS][PERSON_NAME]"
drag, startPoint x: 198, startPoint y: 100, endPoint x: 210, endPoint y: 101, distance: 12.7
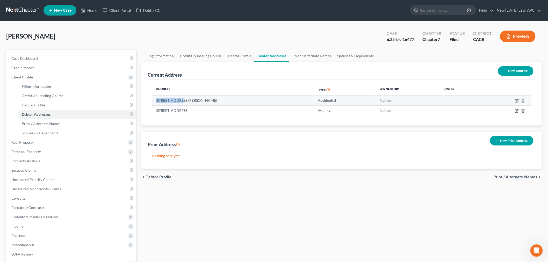
click at [210, 101] on td "[STREET_ADDRESS][PERSON_NAME]" at bounding box center [233, 101] width 163 height 10
copy td "92570"
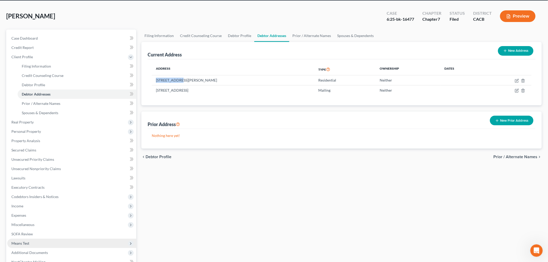
scroll to position [29, 0]
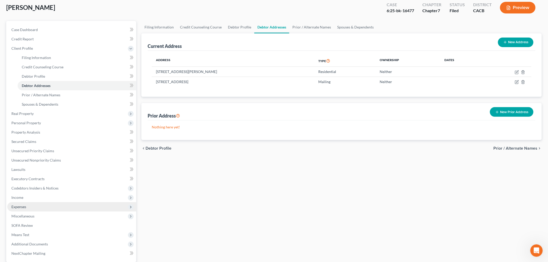
click at [39, 207] on span "Expenses" at bounding box center [71, 206] width 129 height 9
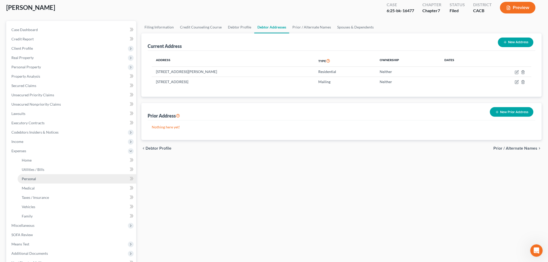
click at [46, 177] on link "Personal" at bounding box center [77, 178] width 119 height 9
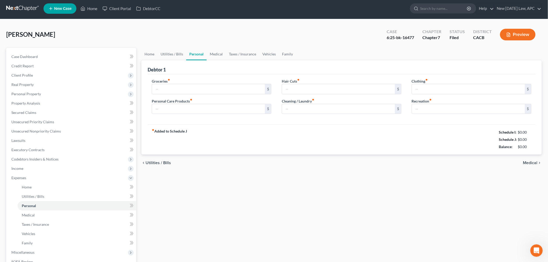
type input "550.00"
type input "120.00"
type input "30.00"
type input "40.00"
type input "25.00"
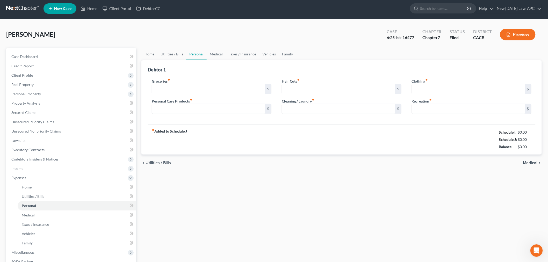
type input "25.00"
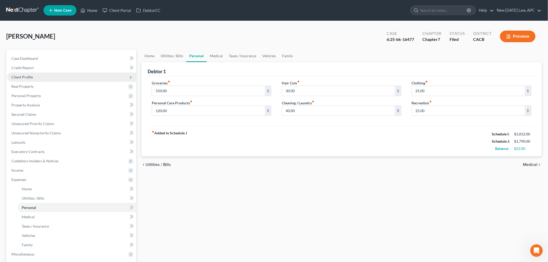
click at [42, 75] on span "Client Profile" at bounding box center [71, 77] width 129 height 9
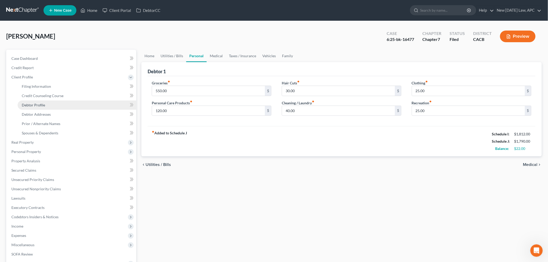
click at [49, 106] on link "Debtor Profile" at bounding box center [77, 105] width 119 height 9
select select "3"
select select "0"
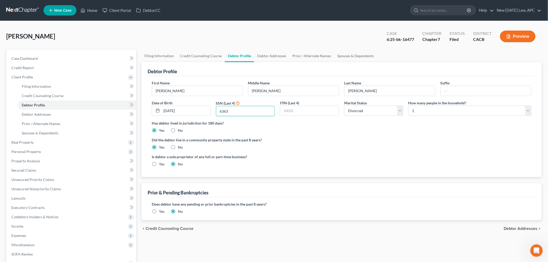
drag, startPoint x: 237, startPoint y: 110, endPoint x: 216, endPoint y: 112, distance: 21.5
click at [216, 112] on div "SSN (Last 4) 6363" at bounding box center [245, 108] width 64 height 16
drag, startPoint x: 49, startPoint y: 62, endPoint x: 52, endPoint y: 63, distance: 3.6
click at [49, 62] on link "Case Dashboard" at bounding box center [71, 58] width 129 height 9
select select "4"
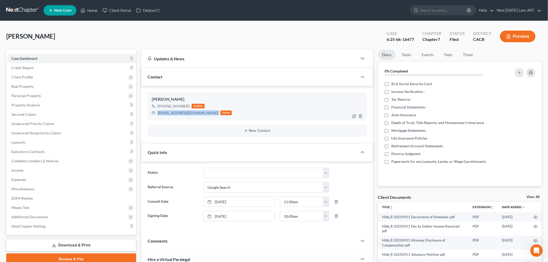
drag, startPoint x: 157, startPoint y: 113, endPoint x: 206, endPoint y: 114, distance: 48.5
click at [206, 114] on div "[EMAIL_ADDRESS][DOMAIN_NAME] home" at bounding box center [192, 113] width 80 height 7
copy div "[EMAIL_ADDRESS][DOMAIN_NAME]"
click at [385, 38] on div "Case 6:25-bk-16477" at bounding box center [401, 36] width 36 height 15
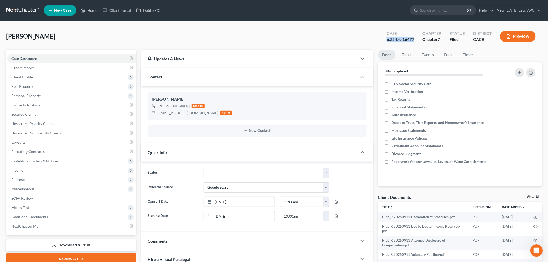
drag, startPoint x: 388, startPoint y: 38, endPoint x: 416, endPoint y: 38, distance: 28.0
click at [416, 38] on div "Case 6:25-bk-16477" at bounding box center [401, 36] width 36 height 15
click at [406, 40] on div "6:25-bk-16477" at bounding box center [400, 40] width 27 height 6
click at [403, 40] on div "6:25-bk-16477" at bounding box center [400, 40] width 27 height 6
drag, startPoint x: 404, startPoint y: 39, endPoint x: 415, endPoint y: 39, distance: 11.4
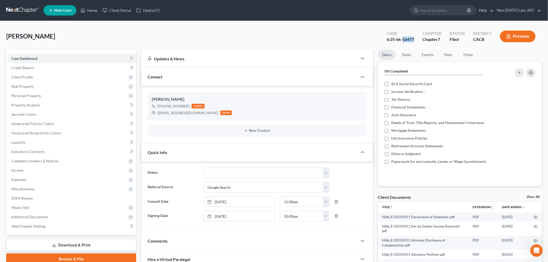
click at [414, 39] on div "6:25-bk-16477" at bounding box center [400, 40] width 27 height 6
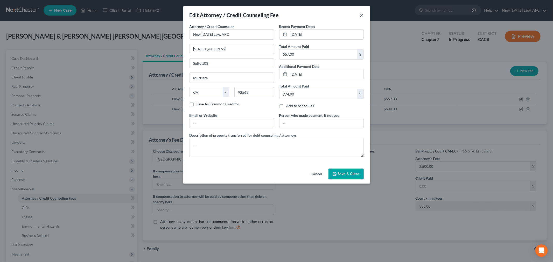
click at [362, 16] on button "×" at bounding box center [362, 15] width 4 height 6
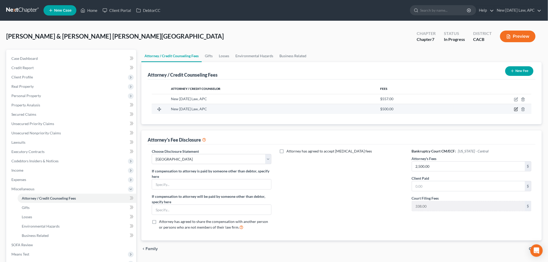
click at [516, 108] on icon "button" at bounding box center [516, 109] width 4 height 4
select select "4"
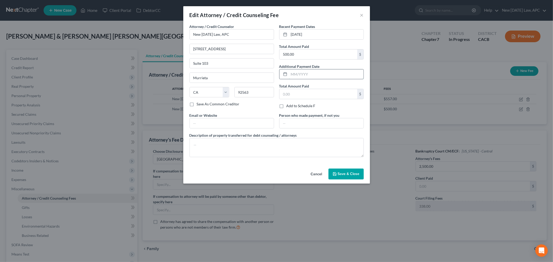
click at [297, 76] on input "text" at bounding box center [326, 74] width 74 height 10
type input "11/08/2025"
click at [294, 92] on input "text" at bounding box center [318, 94] width 78 height 10
type input "73.70"
click at [197, 120] on input "text" at bounding box center [232, 123] width 84 height 10
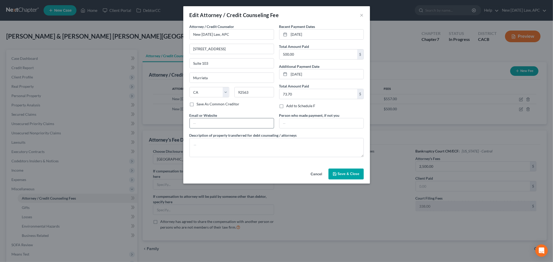
type input "hello@newtomorrowlaw.com"
click at [345, 173] on span "Save & Close" at bounding box center [349, 174] width 22 height 4
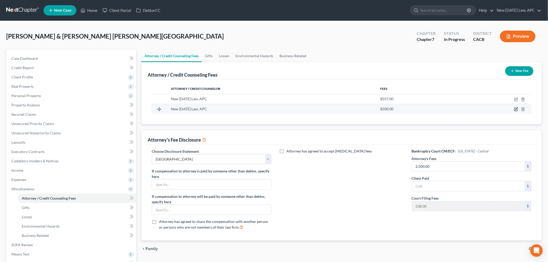
click at [516, 109] on icon "button" at bounding box center [517, 109] width 2 height 2
select select "4"
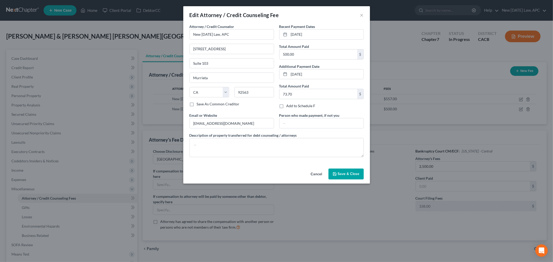
click at [348, 179] on button "Save & Close" at bounding box center [345, 174] width 35 height 11
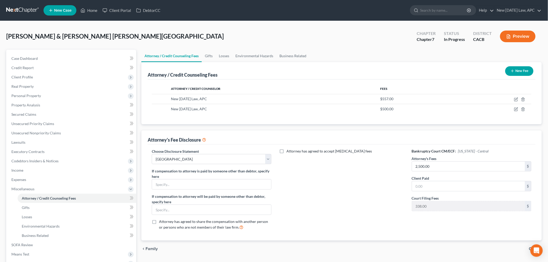
click at [517, 72] on button "New Fee" at bounding box center [519, 71] width 28 height 10
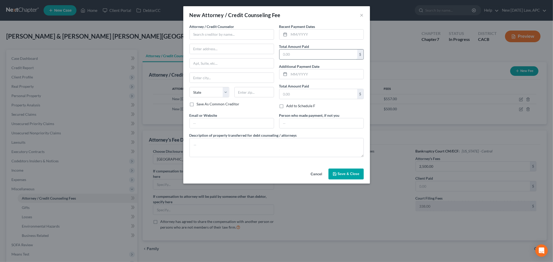
click at [292, 50] on input "text" at bounding box center [318, 54] width 78 height 10
type input "651.25"
click at [310, 34] on input "text" at bounding box center [326, 35] width 74 height 10
type input "09/09/2025"
click at [246, 35] on input "text" at bounding box center [231, 34] width 84 height 10
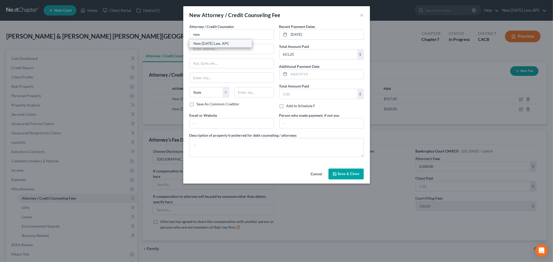
click at [227, 45] on div "New [DATE] Law, APC" at bounding box center [221, 43] width 54 height 5
type input "New [DATE] Law, APC"
type input "38977 Sky Canyon Drive"
type input "Suite 103"
type input "Murrieta"
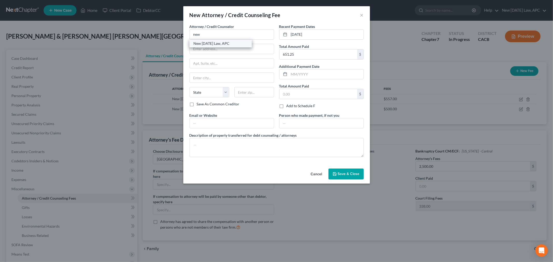
select select "4"
type input "92563"
click at [222, 126] on input "text" at bounding box center [232, 123] width 84 height 10
type input "hello@newtomorrowlaw.com"
click at [347, 176] on span "Save & Close" at bounding box center [349, 174] width 22 height 4
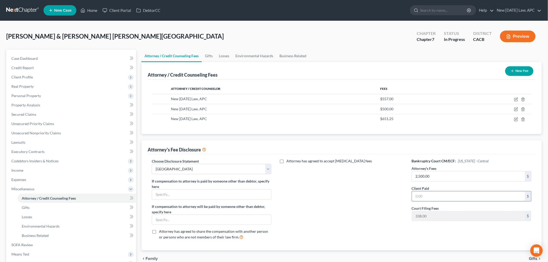
click at [418, 193] on input "text" at bounding box center [468, 196] width 113 height 10
click at [432, 179] on input "2,500.00" at bounding box center [468, 176] width 113 height 10
type input "2,000.00"
click at [426, 199] on input "text" at bounding box center [468, 196] width 113 height 10
type input "2,000.00"
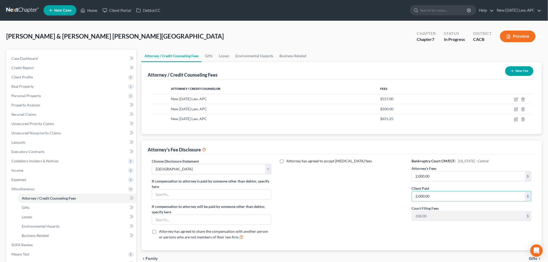
click at [353, 211] on div "Attorney has agreed to accept retainer fees" at bounding box center [342, 202] width 130 height 86
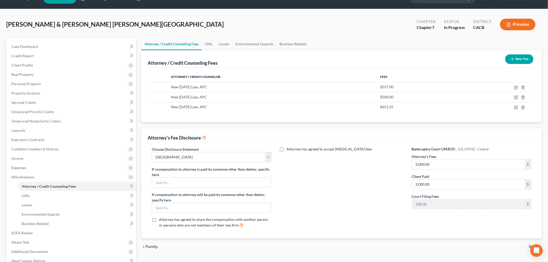
scroll to position [29, 0]
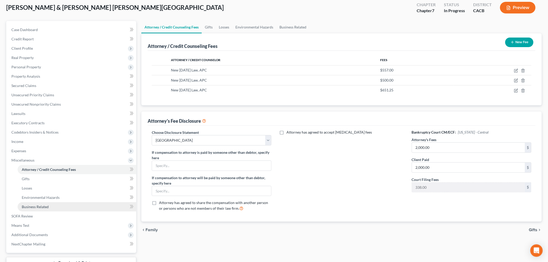
click at [34, 208] on span "Business Related" at bounding box center [35, 207] width 27 height 4
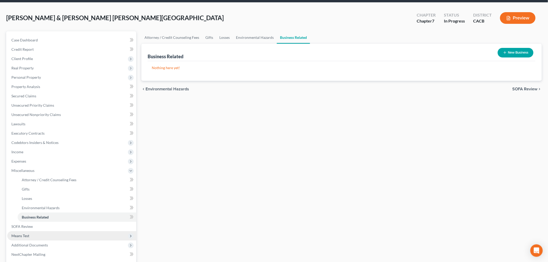
scroll to position [29, 0]
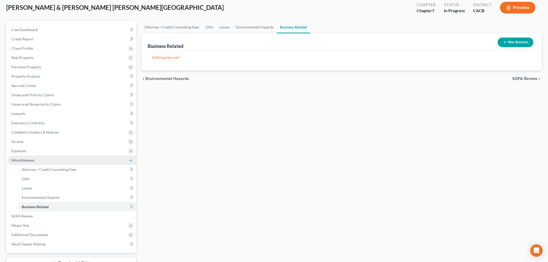
click at [131, 159] on icon at bounding box center [131, 161] width 4 height 4
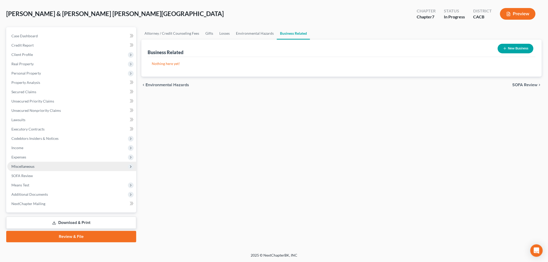
scroll to position [22, 0]
